Goal: Information Seeking & Learning: Learn about a topic

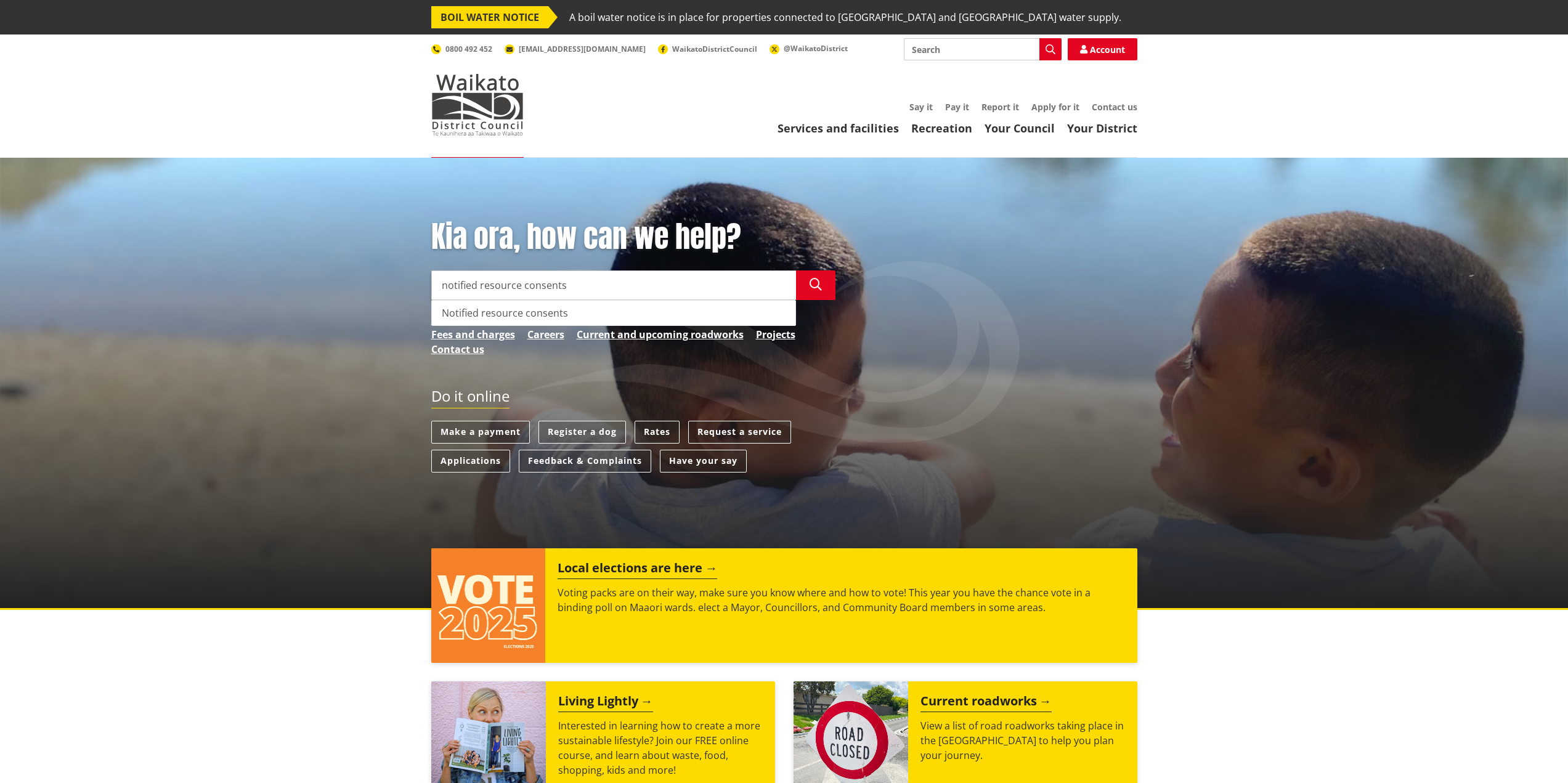
type input "notified resource consents"
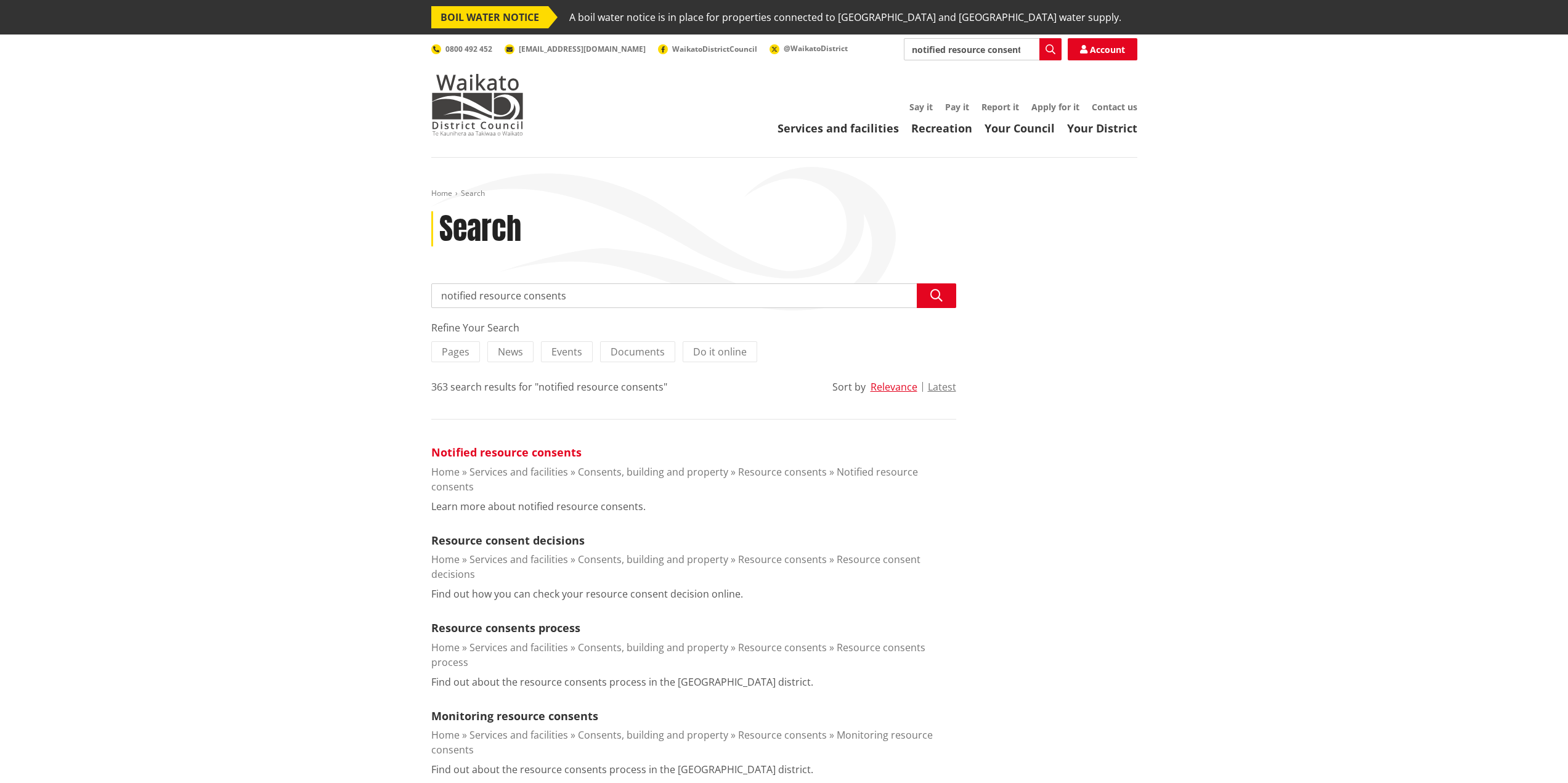
click at [541, 453] on link "Notified resource consents" at bounding box center [506, 452] width 150 height 15
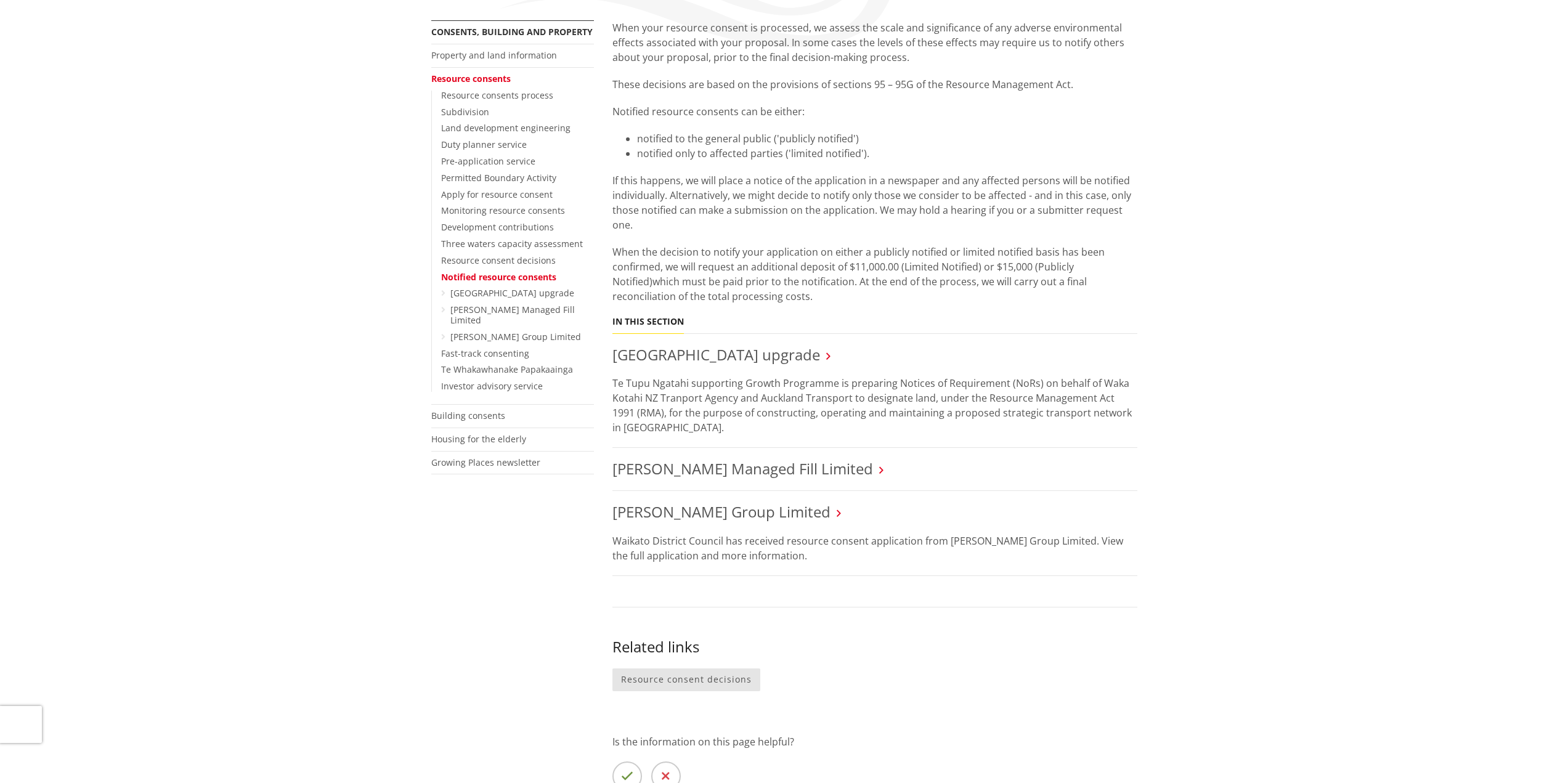
scroll to position [308, 0]
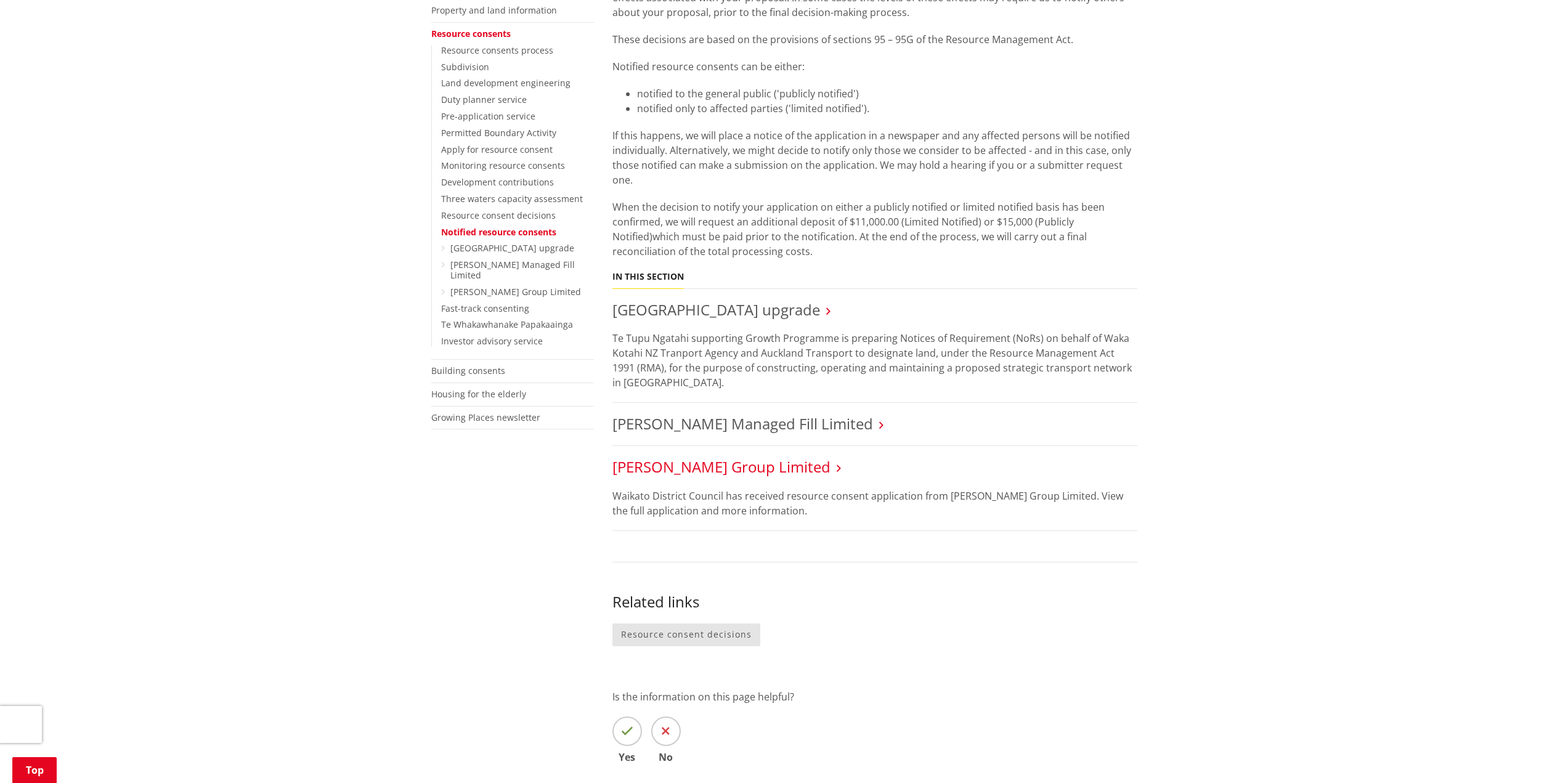
click at [760, 468] on link "Sanderson Group Limited" at bounding box center [722, 466] width 218 height 20
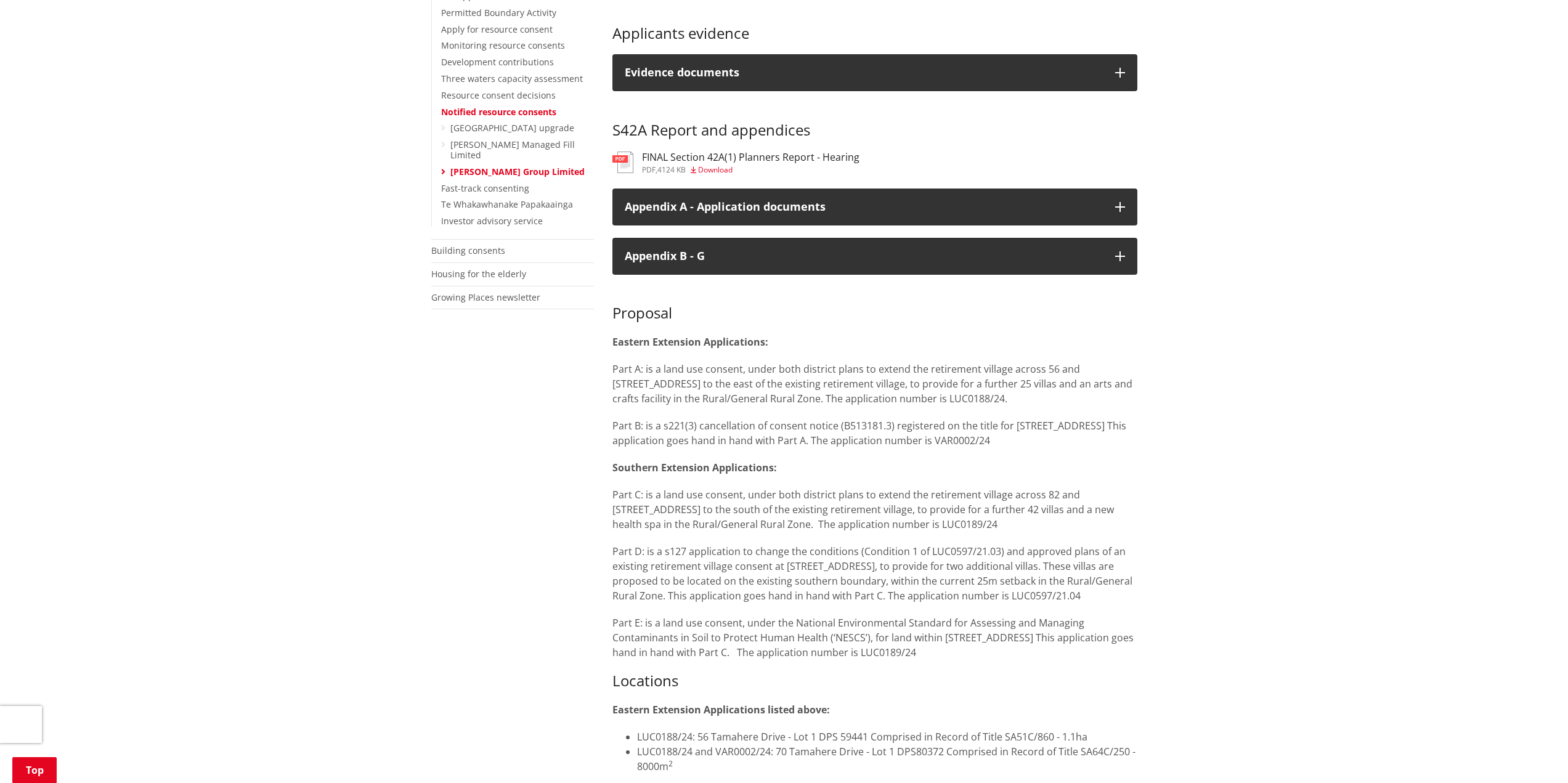
scroll to position [431, 0]
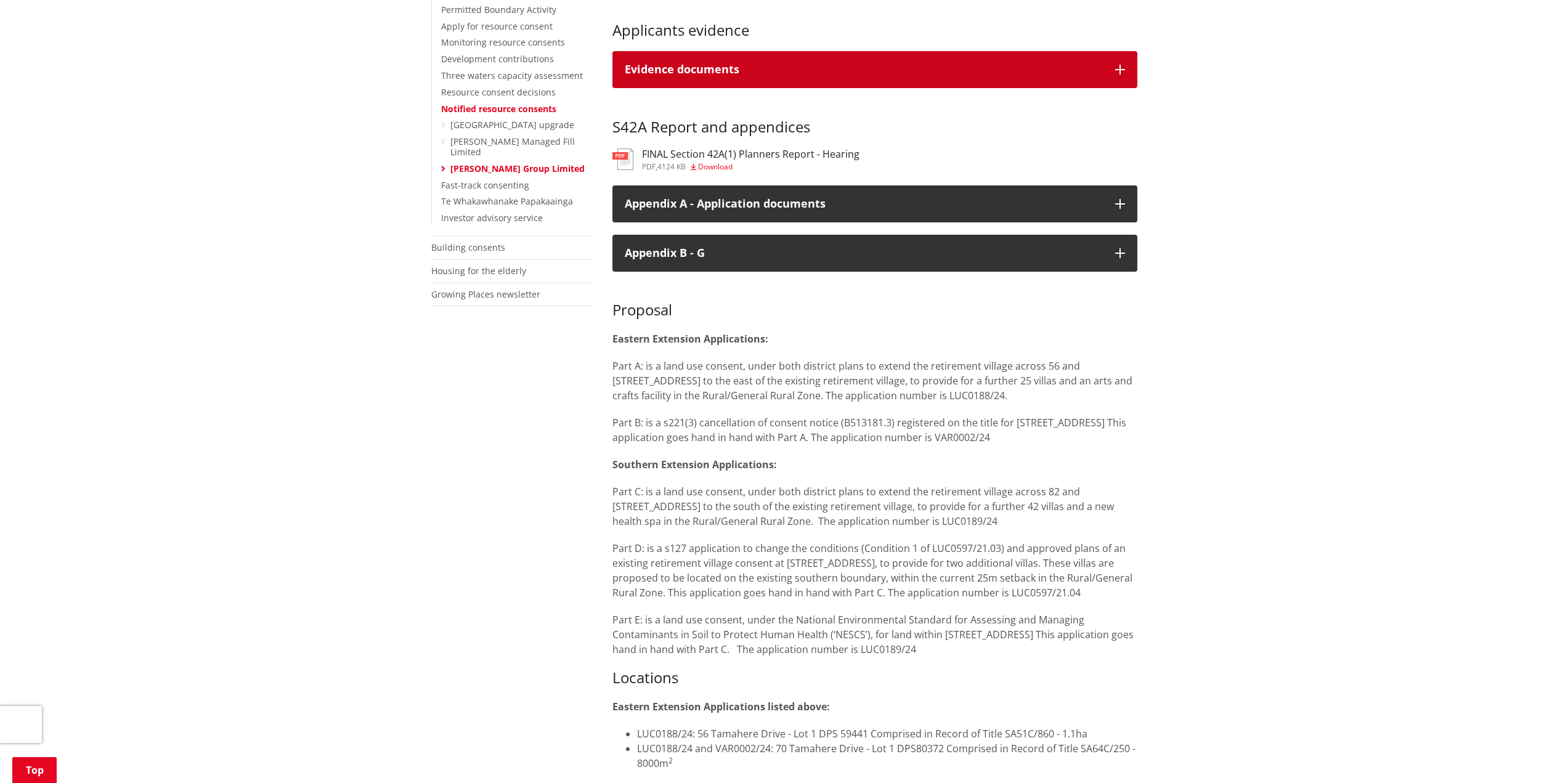
click at [1046, 76] on div "Evidence documents" at bounding box center [864, 69] width 478 height 12
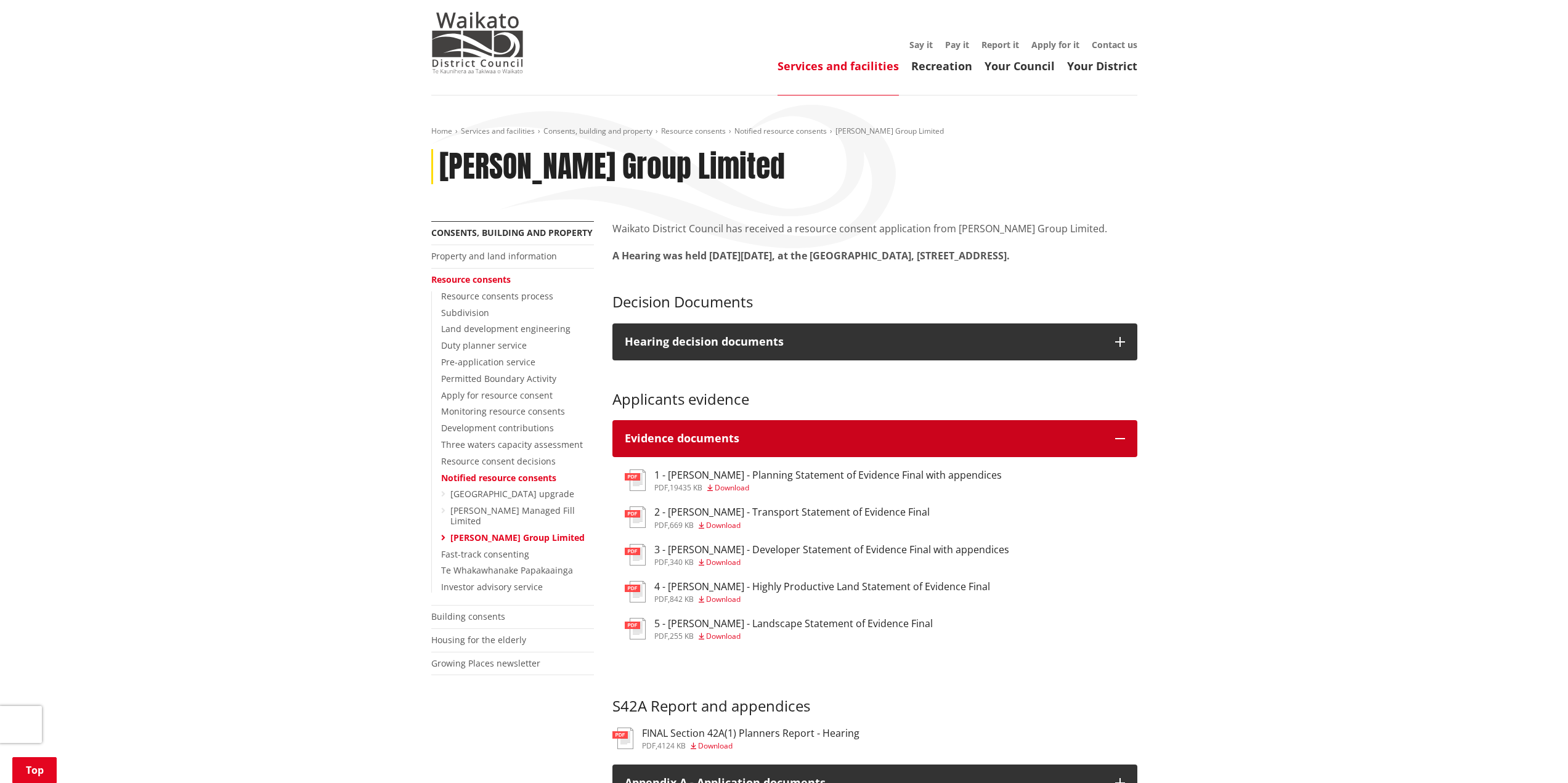
scroll to position [184, 0]
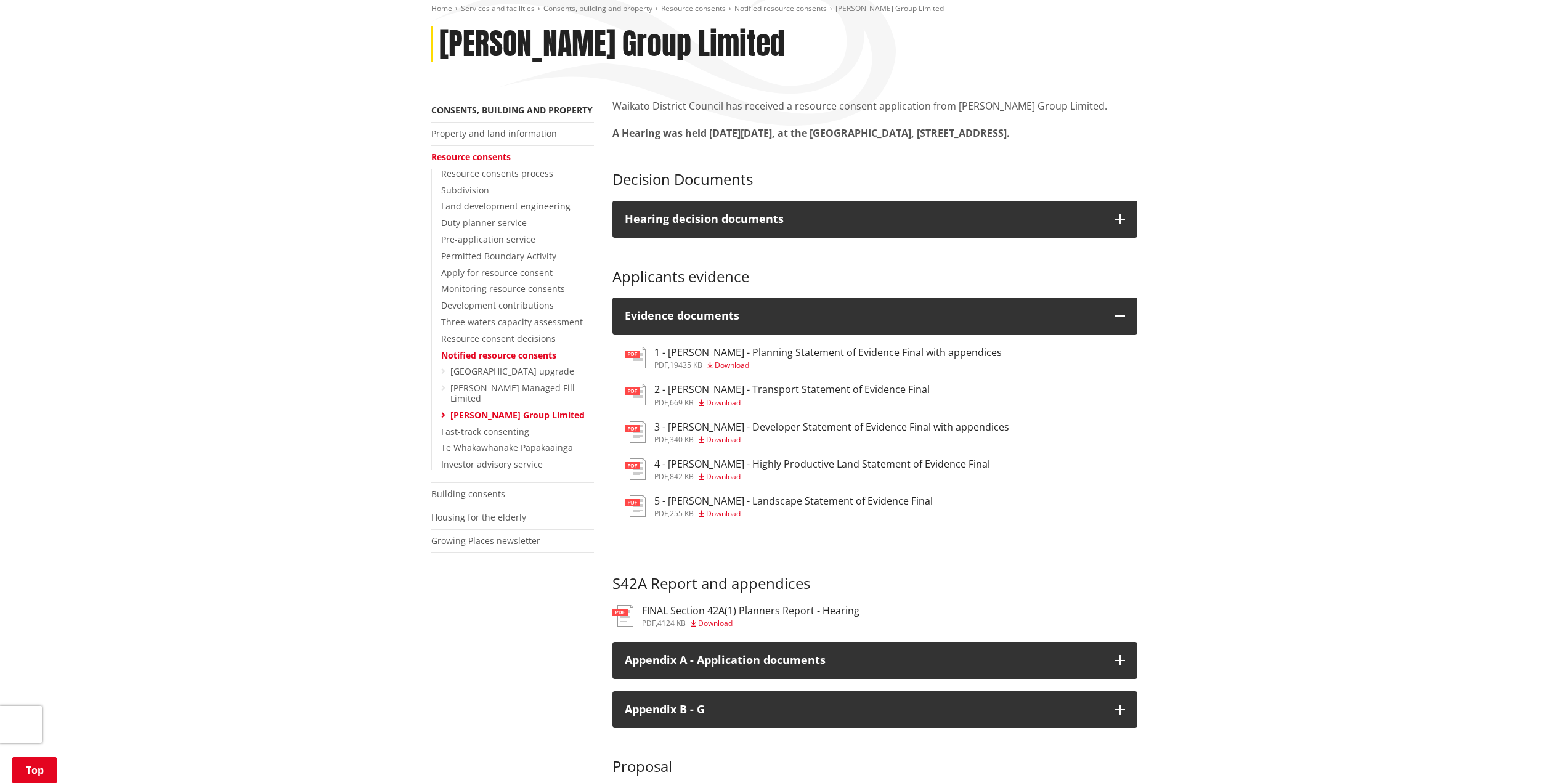
click at [517, 354] on link "Notified resource consents" at bounding box center [498, 355] width 116 height 12
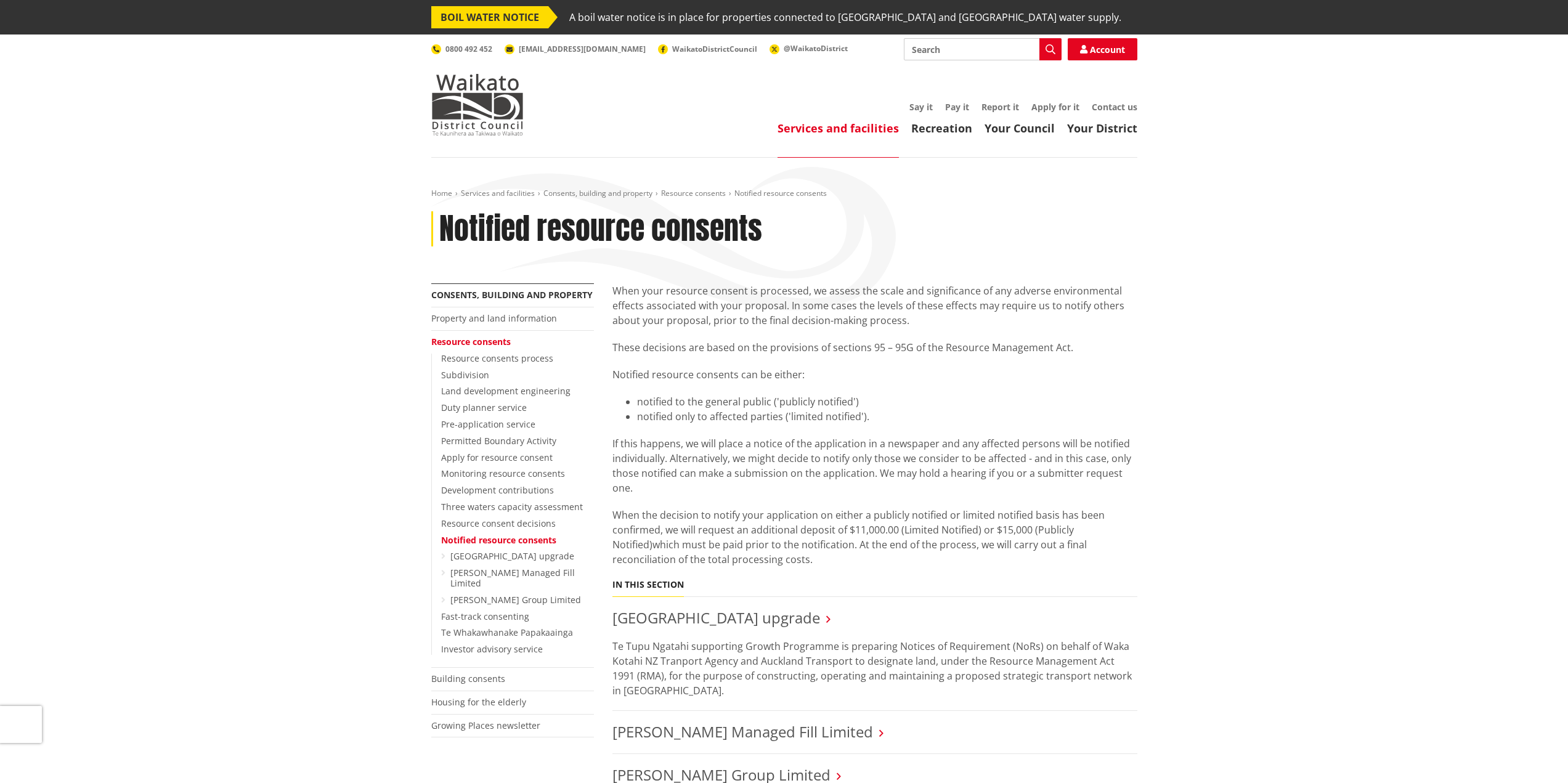
scroll to position [184, 0]
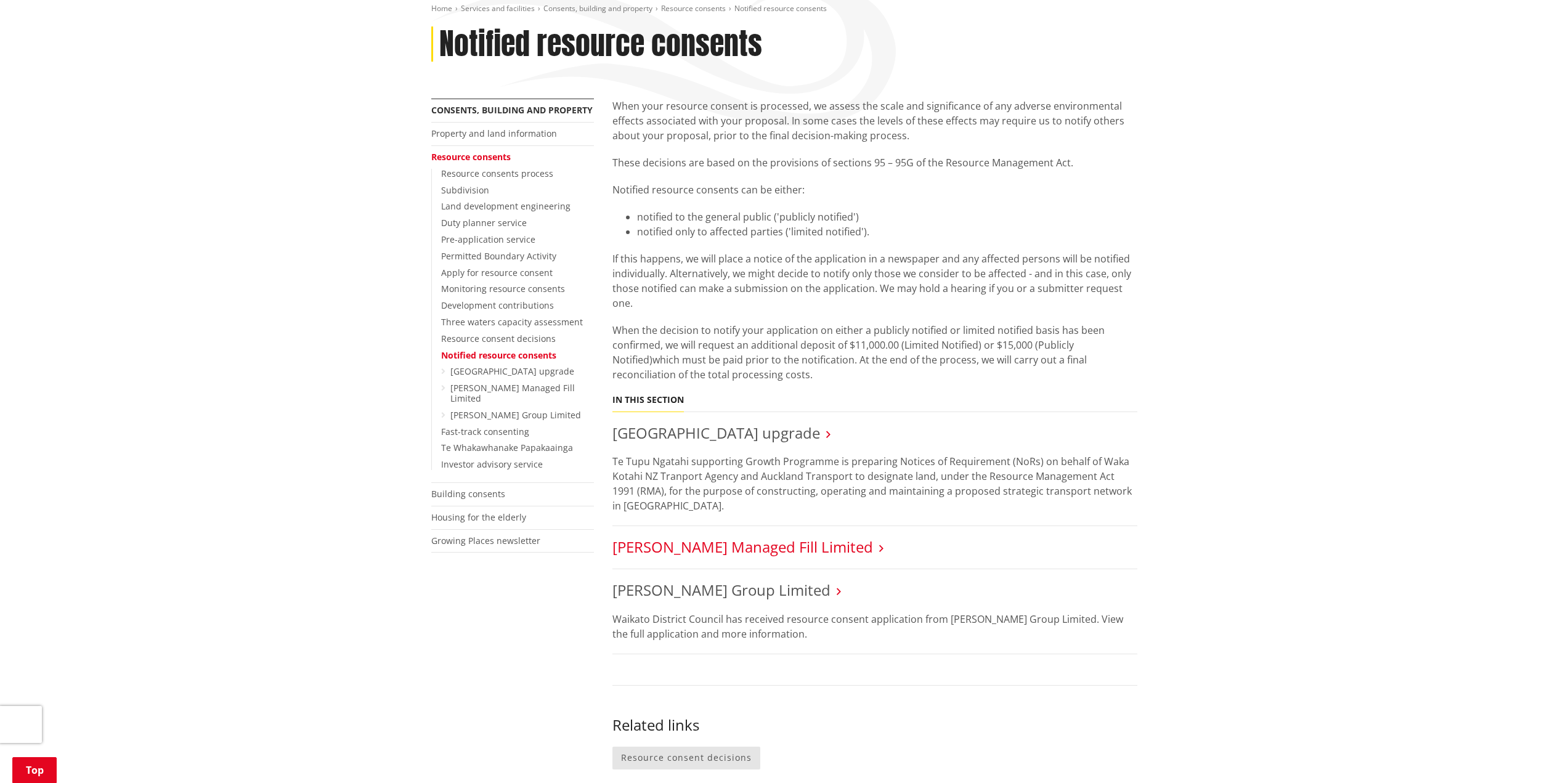
click at [777, 549] on link "[PERSON_NAME] Managed Fill Limited" at bounding box center [743, 547] width 261 height 20
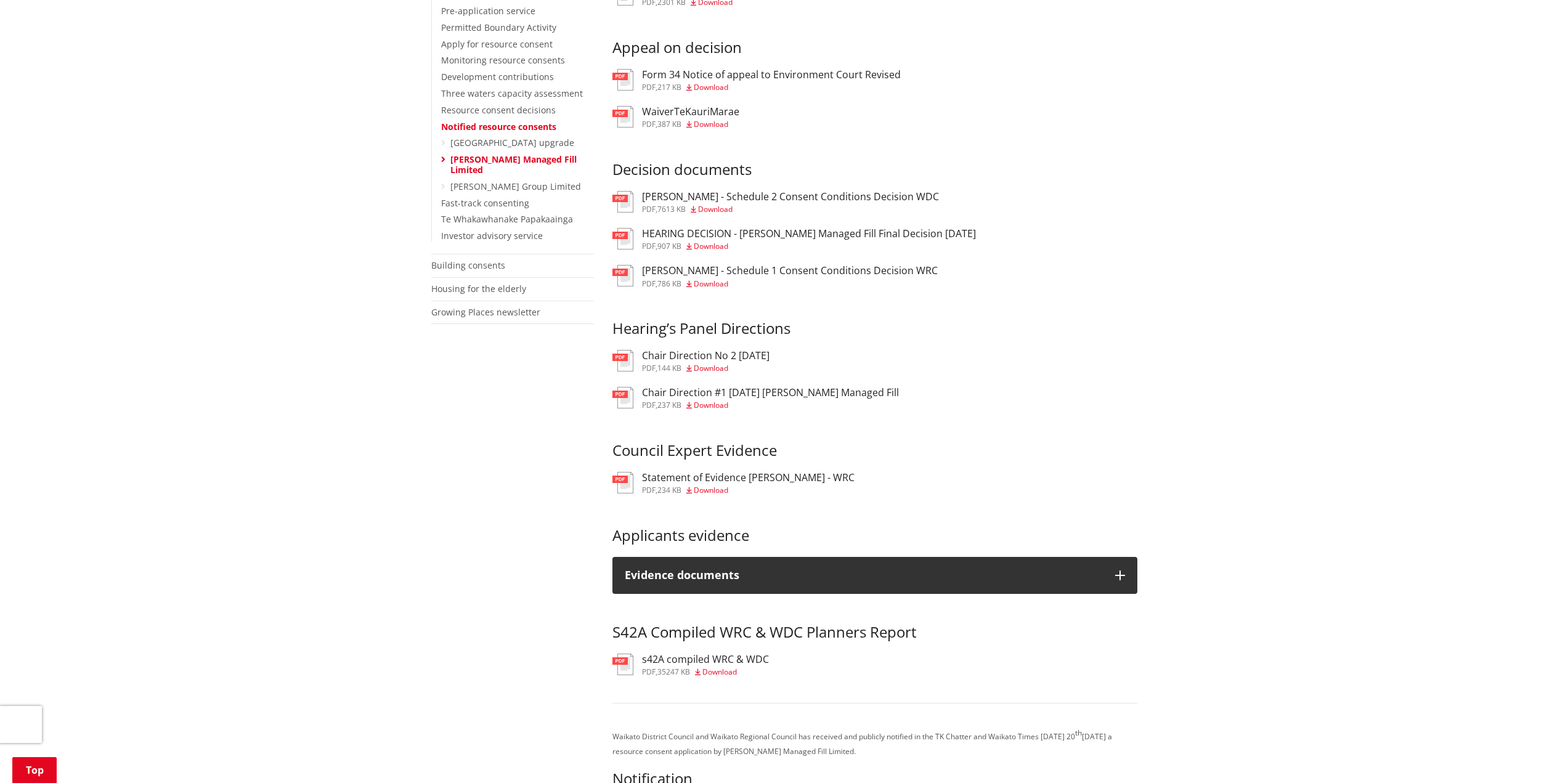
scroll to position [678, 0]
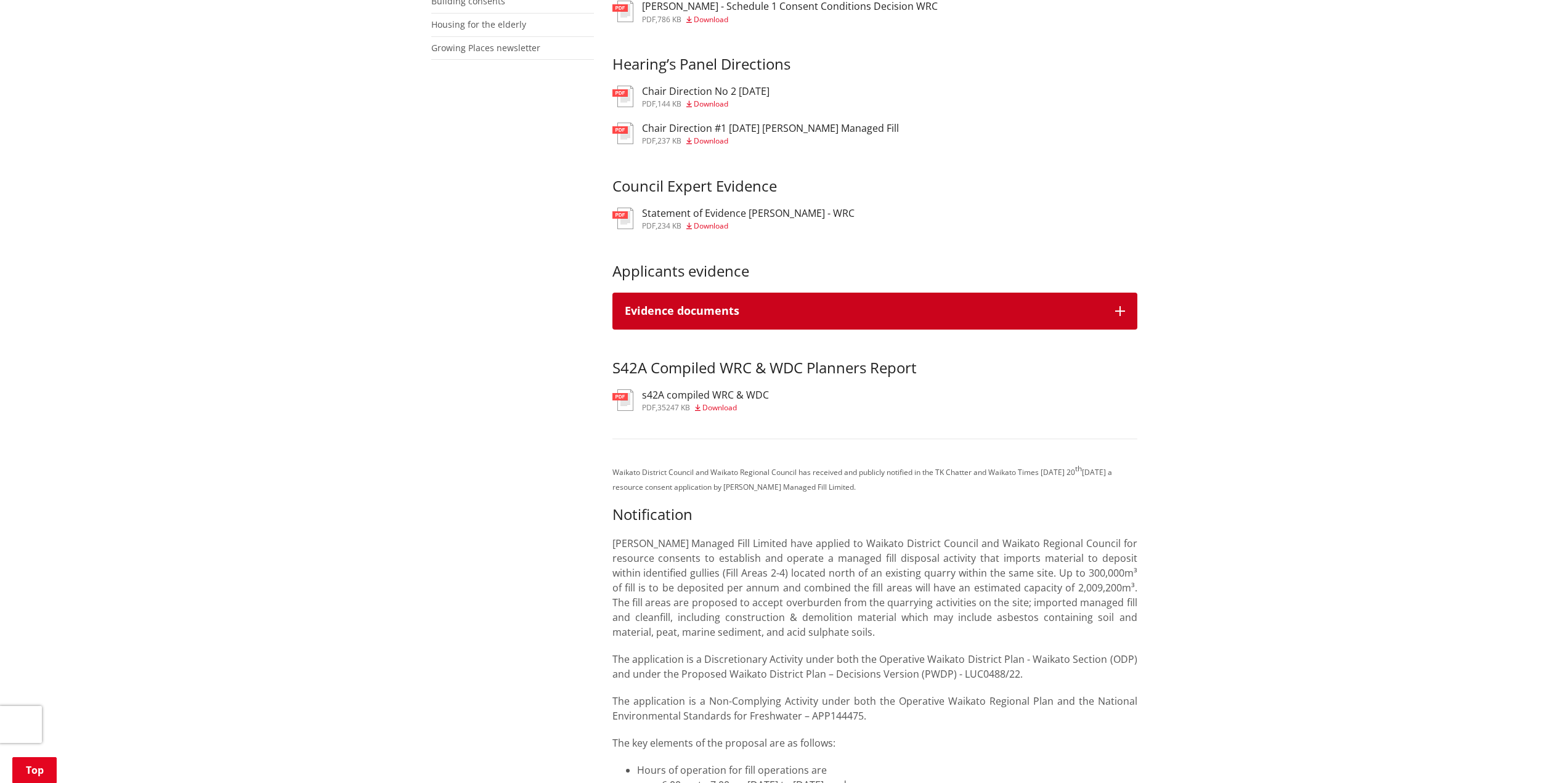
click at [1118, 316] on icon "button" at bounding box center [1120, 311] width 10 height 10
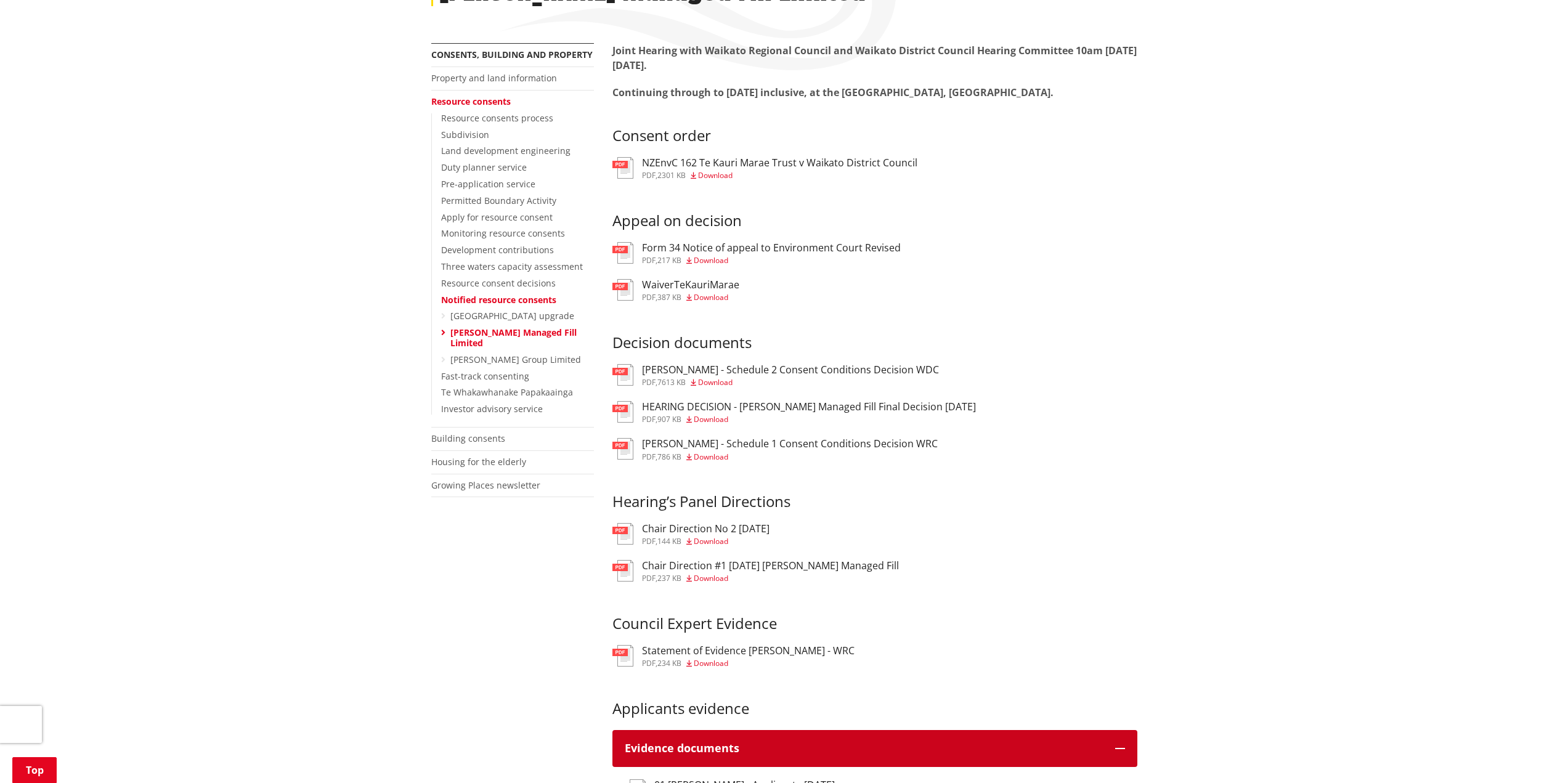
scroll to position [0, 0]
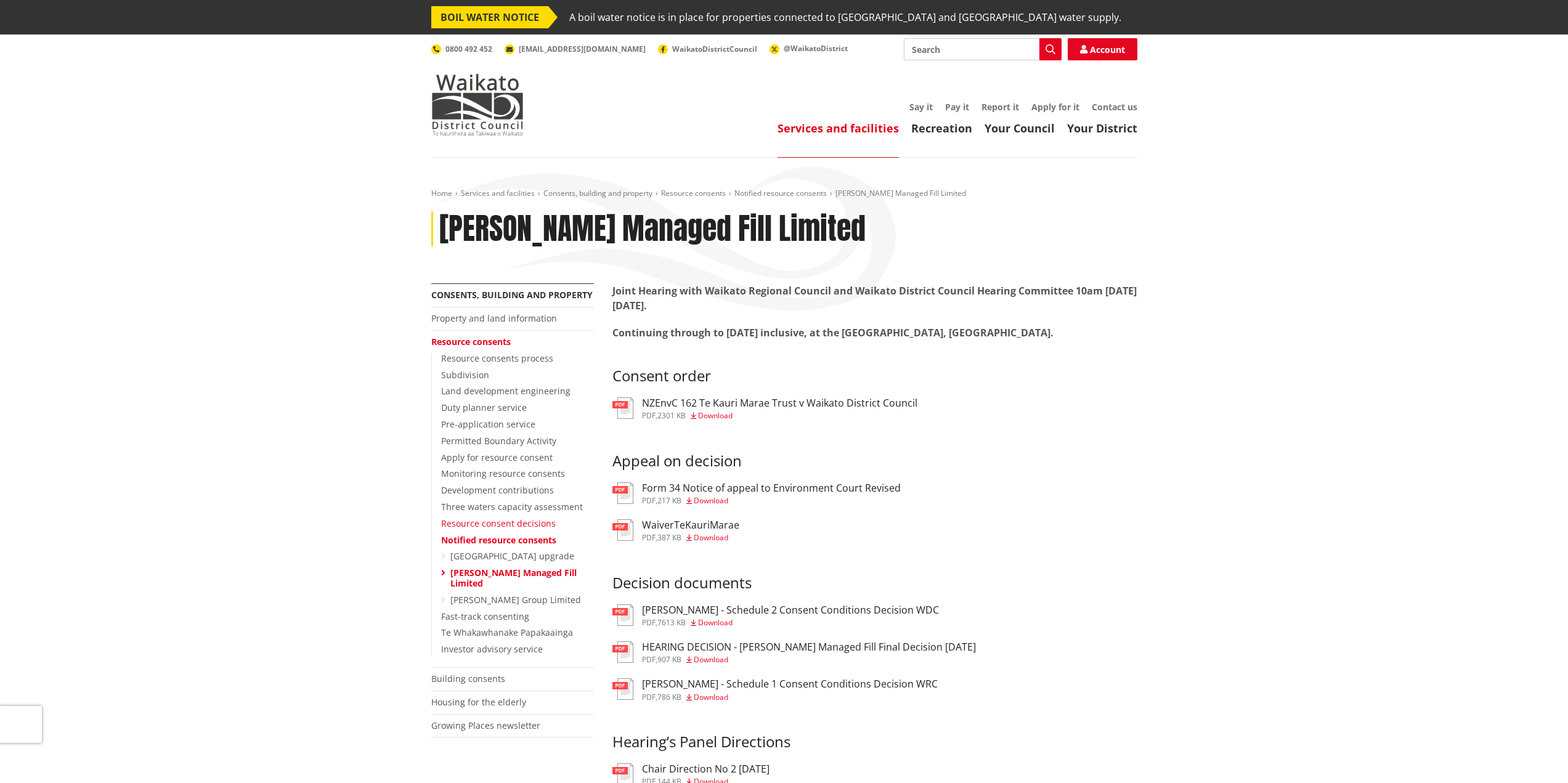
click at [521, 521] on link "Resource consent decisions" at bounding box center [498, 523] width 115 height 12
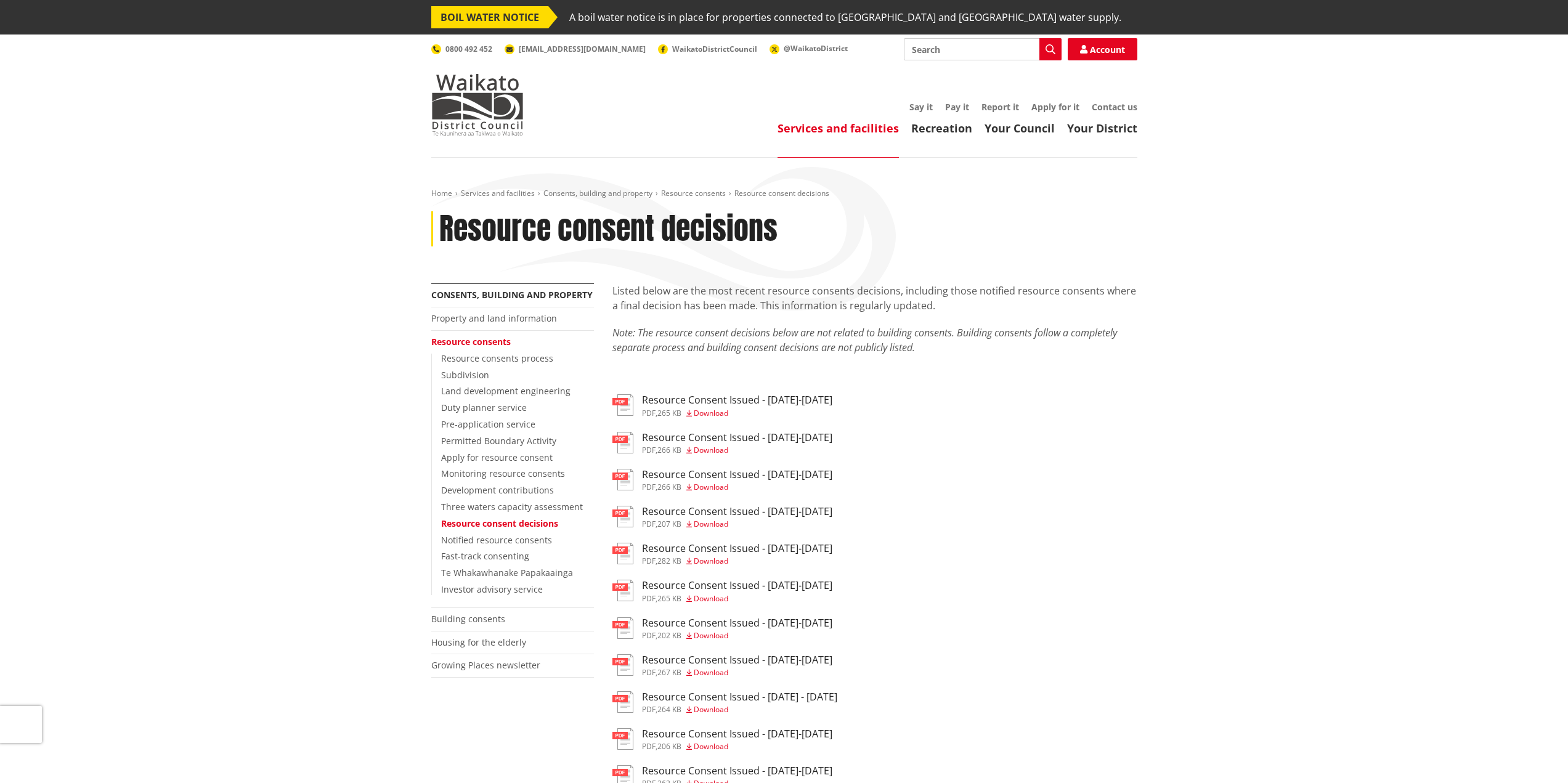
click at [748, 397] on h3 "Resource Consent Issued - 22-28 Sep 2025" at bounding box center [737, 400] width 190 height 12
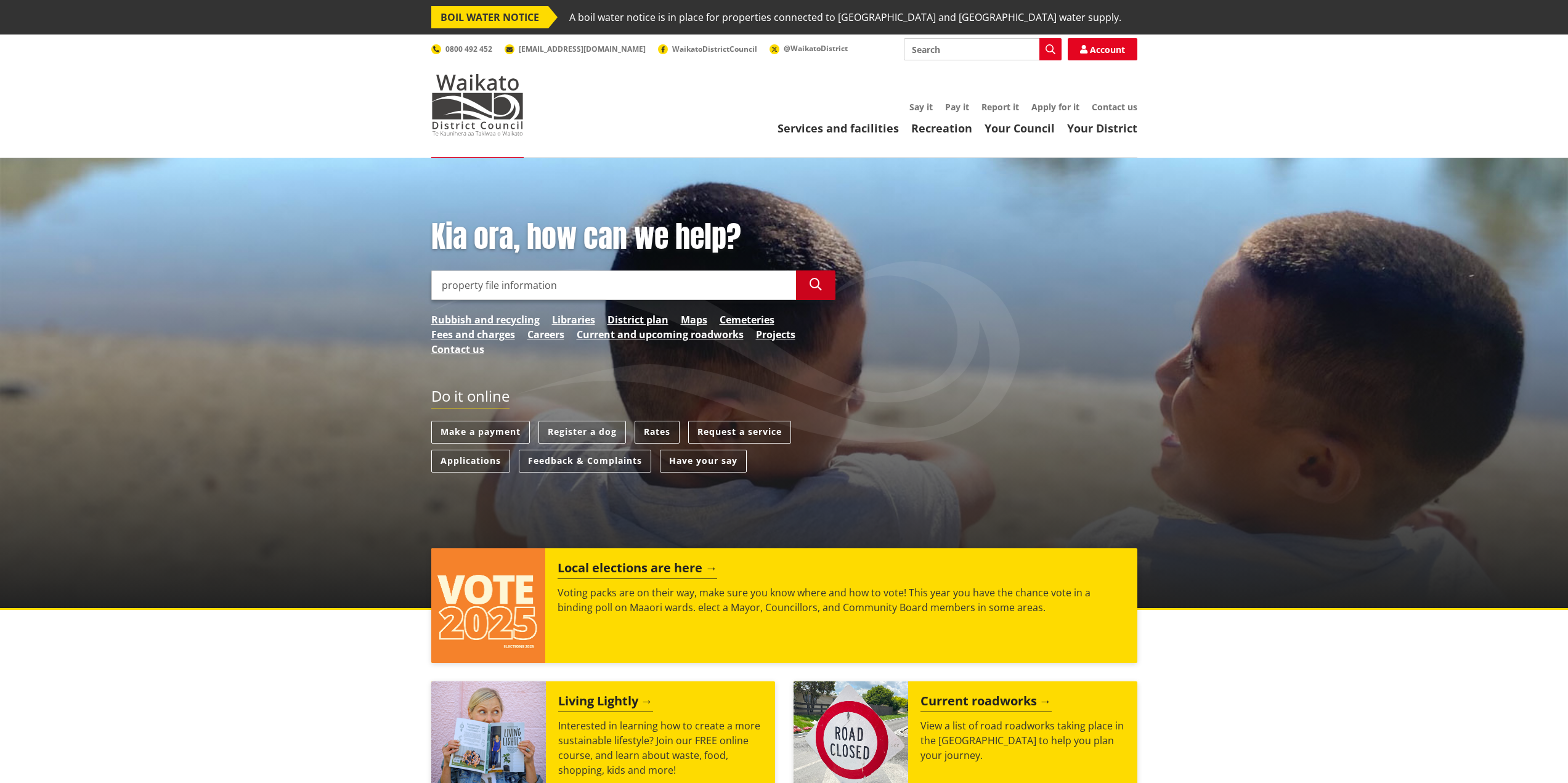
type input "property file information"
click at [813, 288] on icon "button" at bounding box center [815, 284] width 12 height 12
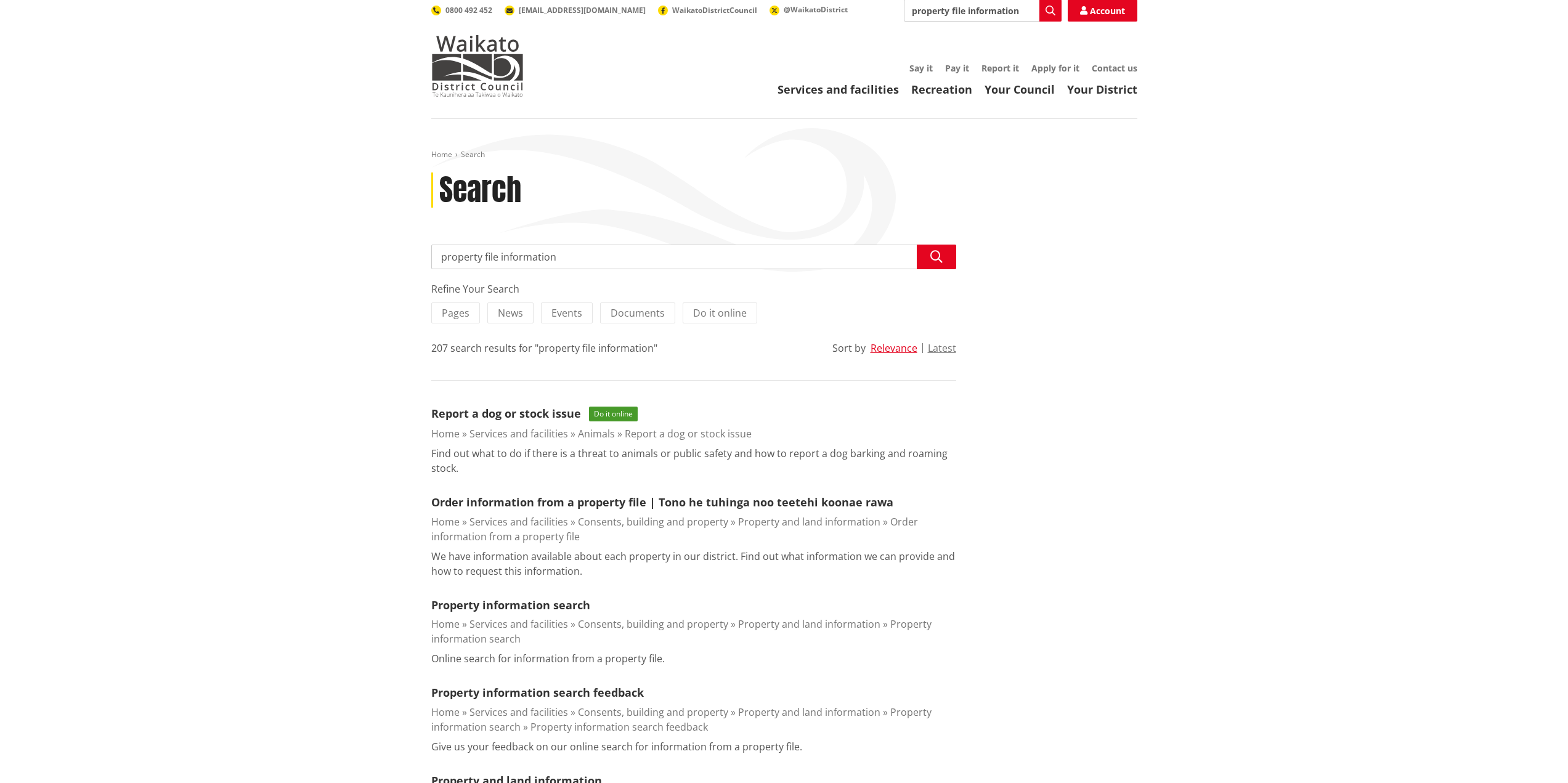
scroll to position [123, 0]
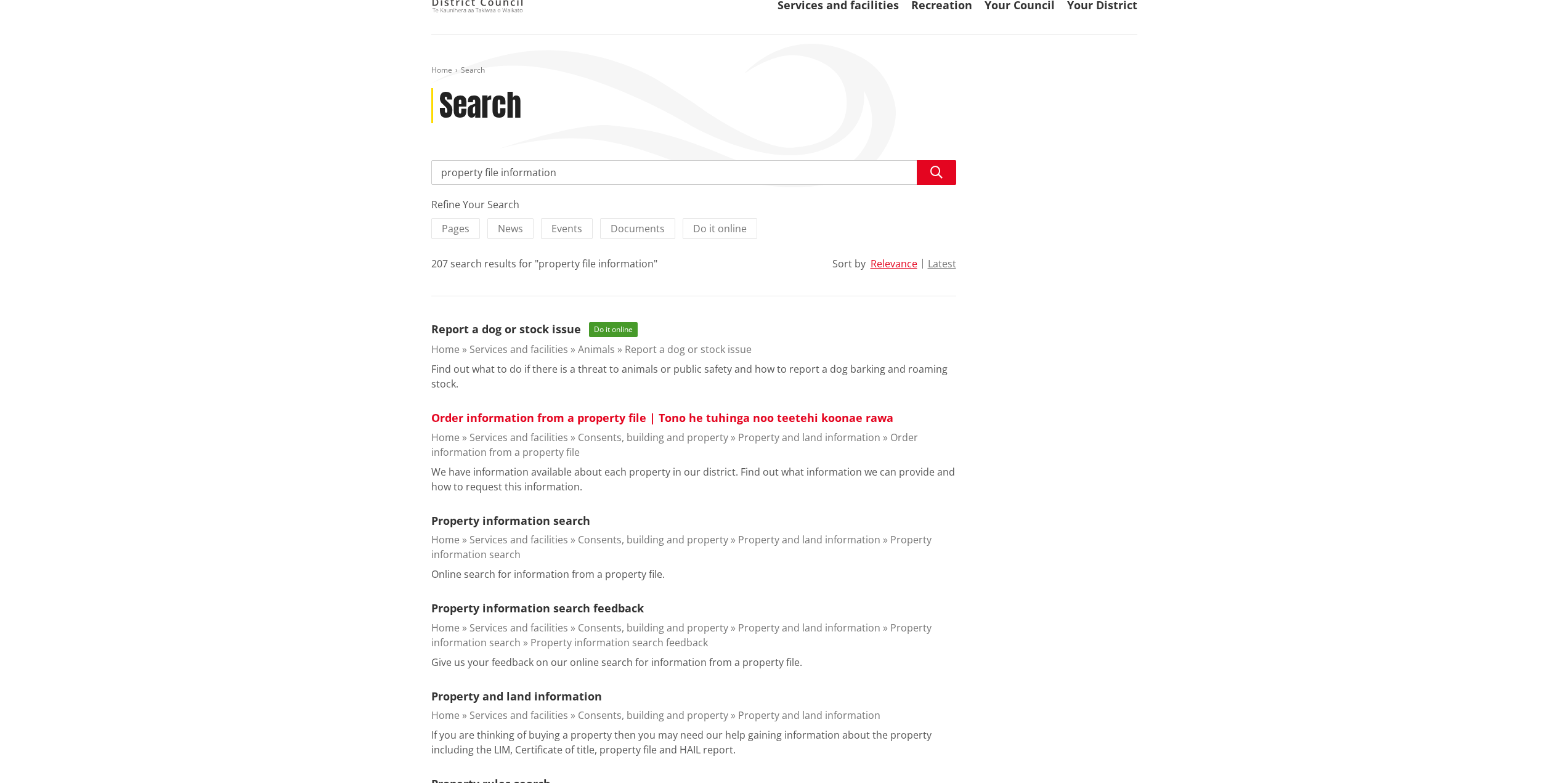
click at [583, 415] on link "Order information from a property file | Tono he tuhinga noo teetehi koonae rawa" at bounding box center [663, 418] width 462 height 15
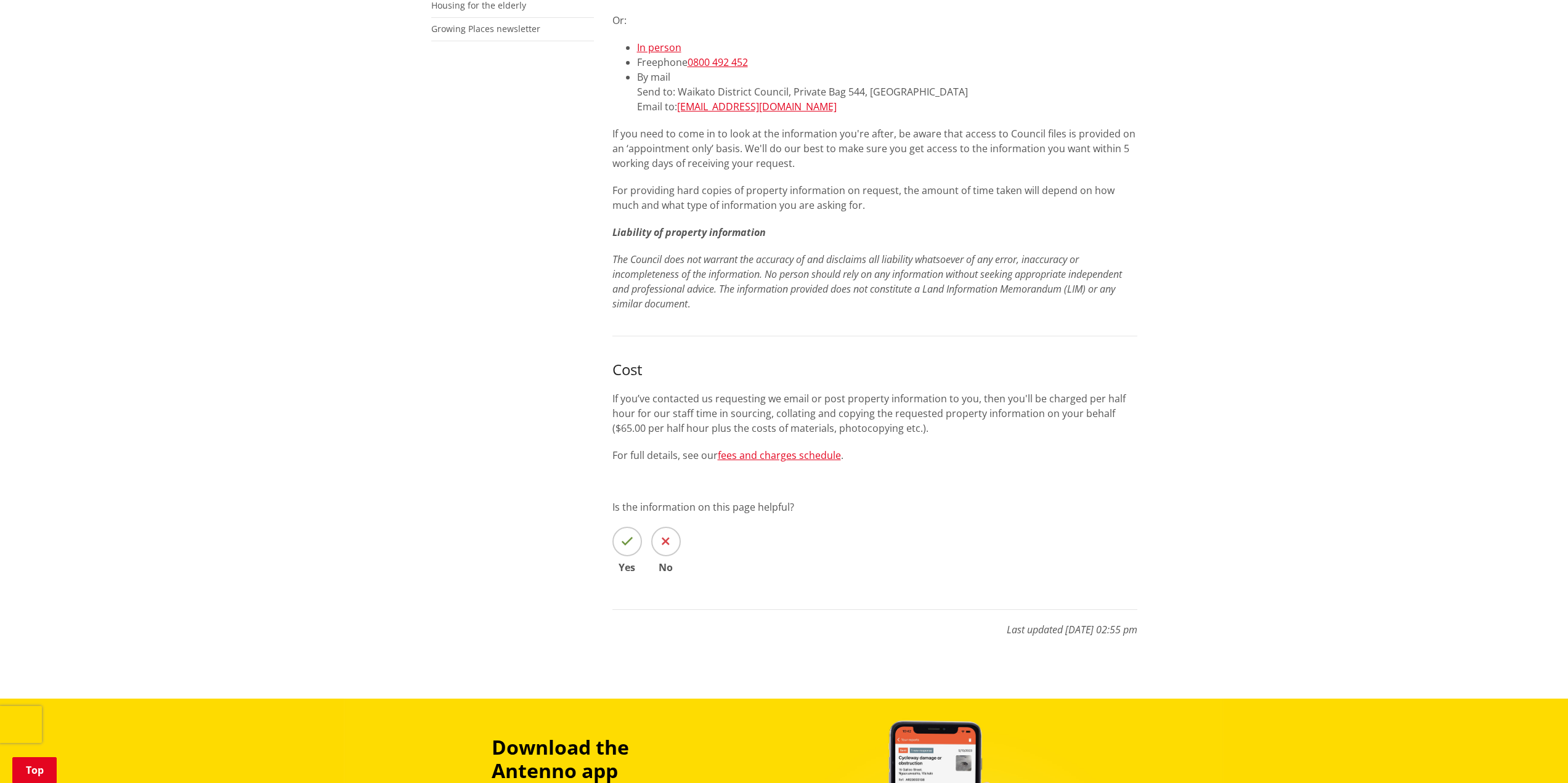
scroll to position [184, 0]
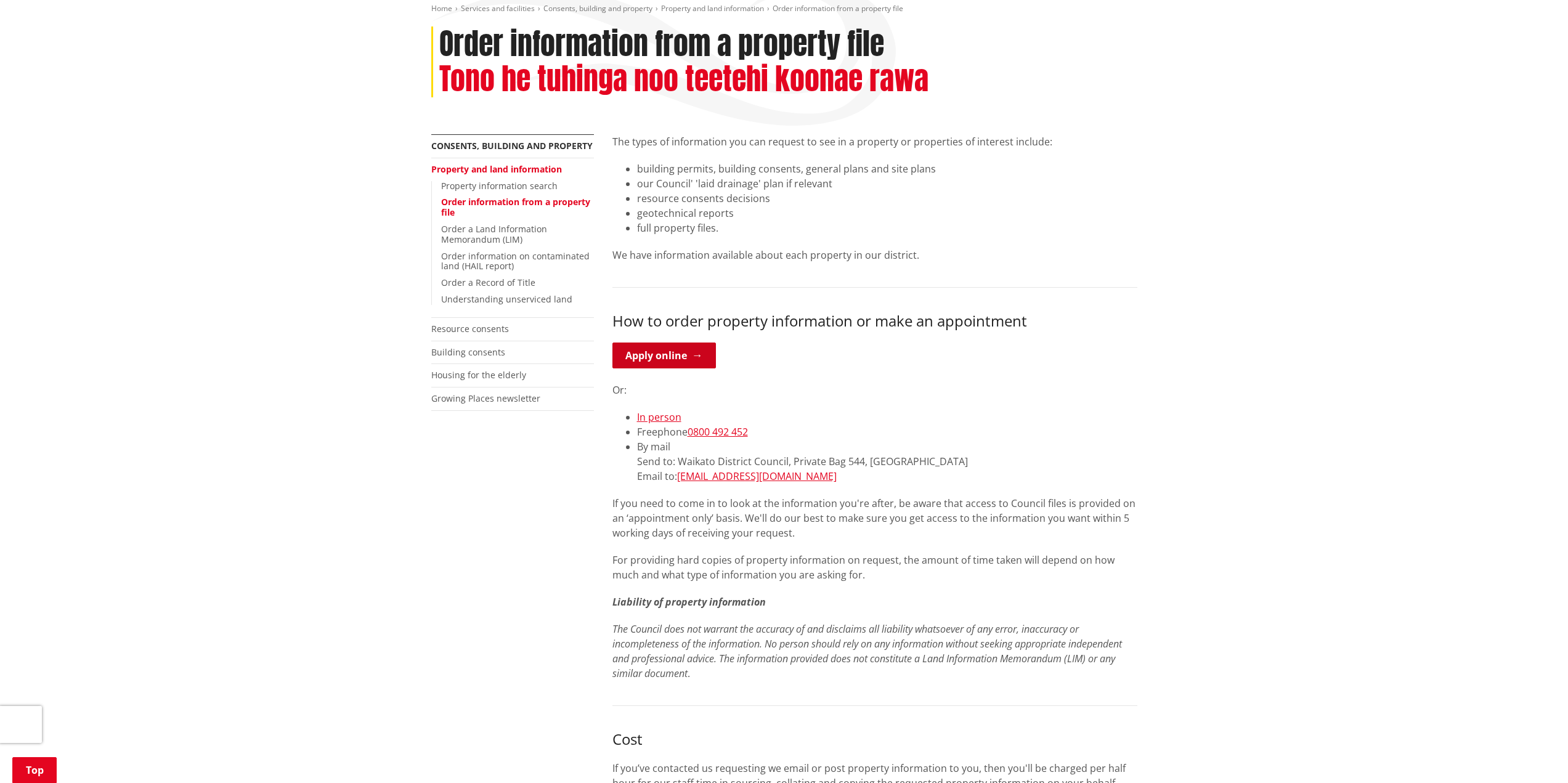
click at [674, 359] on link "Apply online" at bounding box center [664, 356] width 103 height 26
